Goal: Information Seeking & Learning: Learn about a topic

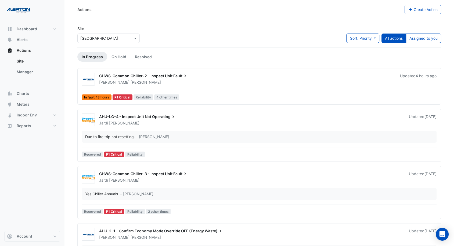
click at [194, 84] on div "[PERSON_NAME]" at bounding box center [247, 82] width 296 height 5
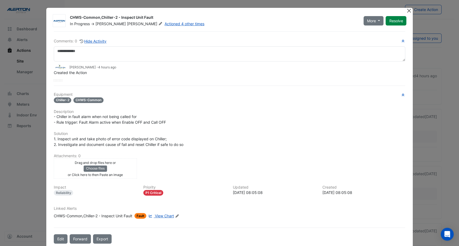
click at [406, 11] on button "Close" at bounding box center [409, 11] width 6 height 6
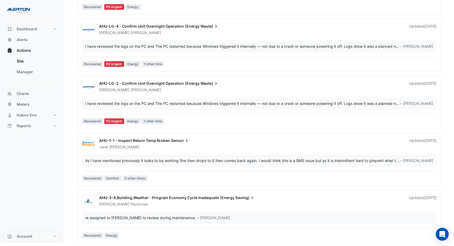
scroll to position [262, 0]
click at [149, 121] on span "1 other time" at bounding box center [153, 122] width 23 height 6
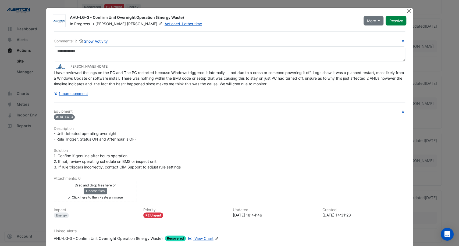
click at [407, 10] on button "Close" at bounding box center [409, 11] width 6 height 6
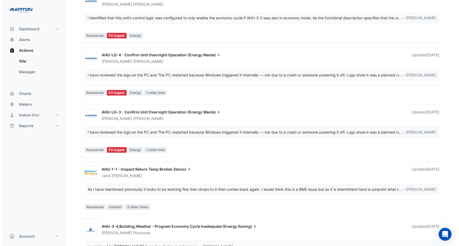
scroll to position [173, 0]
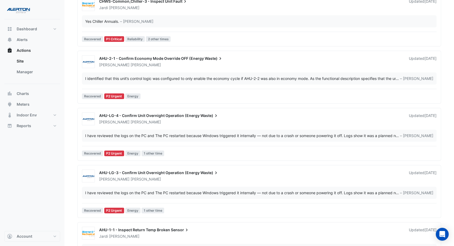
click at [183, 74] on div "I identified that this unit’s control logic was configured to only enable the e…" at bounding box center [259, 79] width 355 height 12
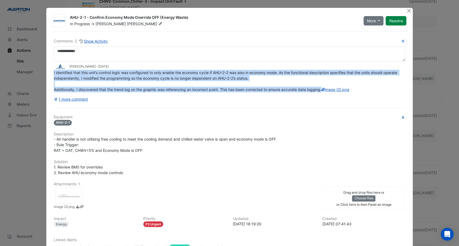
drag, startPoint x: 323, startPoint y: 89, endPoint x: 48, endPoint y: 72, distance: 274.9
click at [51, 72] on div "Comments: 2 Show Activity [PERSON_NAME] - [DATE] I identified that this unit’s …" at bounding box center [230, 153] width 358 height 244
copy span "I identified that this unit’s control logic was configured to only enable the e…"
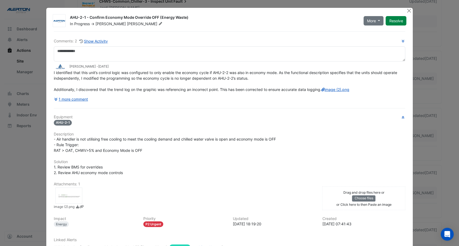
click at [58, 195] on div at bounding box center [68, 196] width 27 height 16
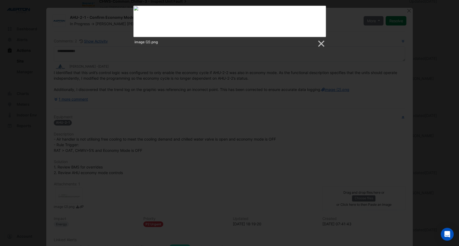
click at [259, 108] on div at bounding box center [229, 118] width 459 height 583
